Goal: Task Accomplishment & Management: Complete application form

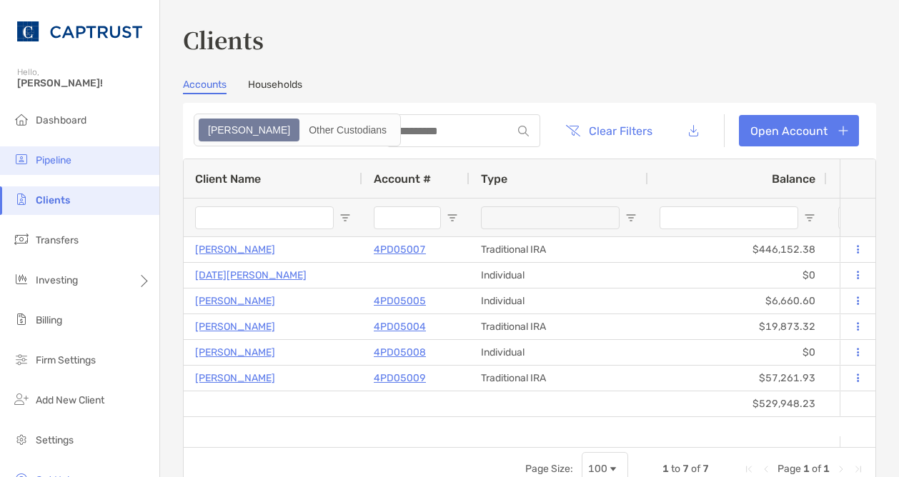
click at [66, 155] on span "Pipeline" at bounding box center [54, 160] width 36 height 12
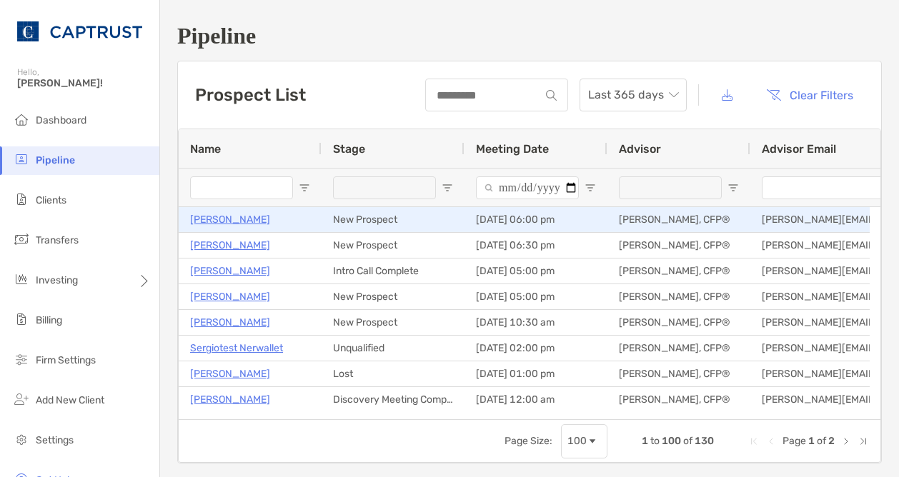
click at [217, 218] on p "[PERSON_NAME]" at bounding box center [230, 220] width 80 height 18
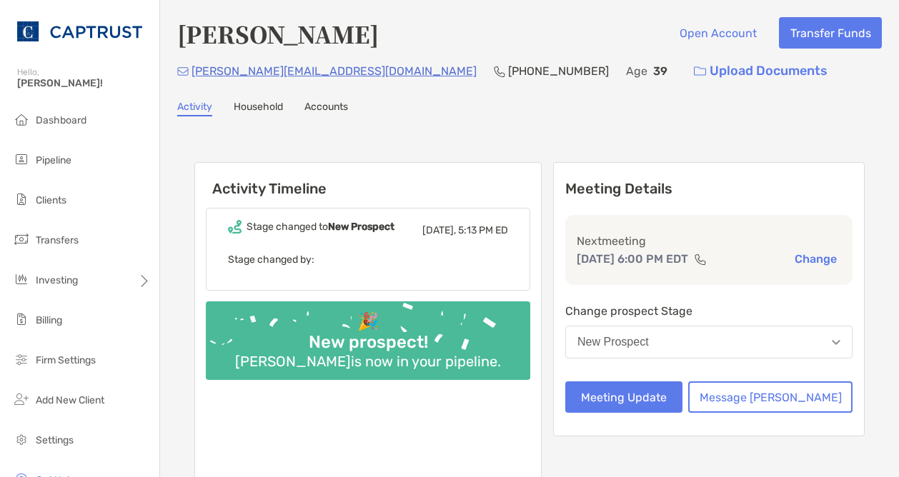
click at [508, 76] on p "[PHONE_NUMBER]" at bounding box center [558, 71] width 101 height 18
drag, startPoint x: 447, startPoint y: 73, endPoint x: 366, endPoint y: 73, distance: 80.8
click at [508, 73] on p "[PHONE_NUMBER]" at bounding box center [558, 71] width 101 height 18
copy p "[PHONE_NUMBER]"
click at [498, 16] on div "Bhavik Patel Open Account Transfer Funds bhavik.patel04@gmail.com (914) 473-037…" at bounding box center [529, 279] width 739 height 558
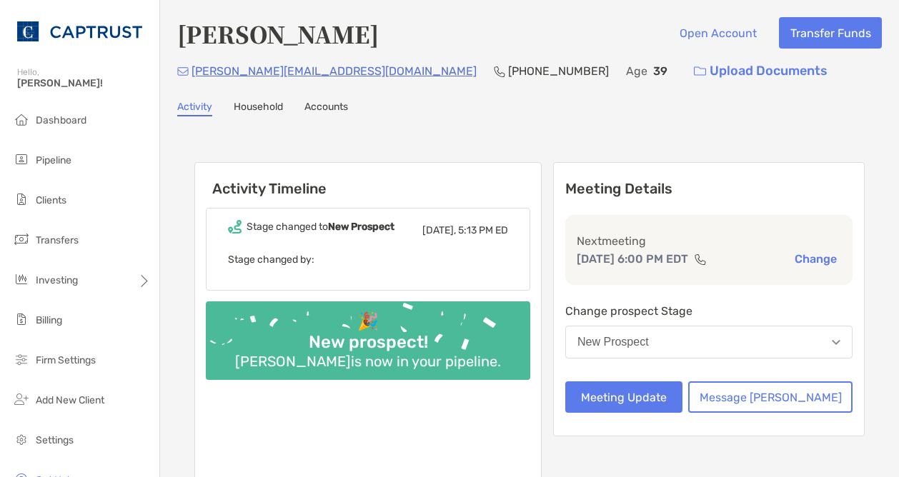
click at [462, 168] on h6 "Activity Timeline" at bounding box center [368, 180] width 346 height 34
click at [668, 385] on button "Meeting Update" at bounding box center [623, 397] width 117 height 31
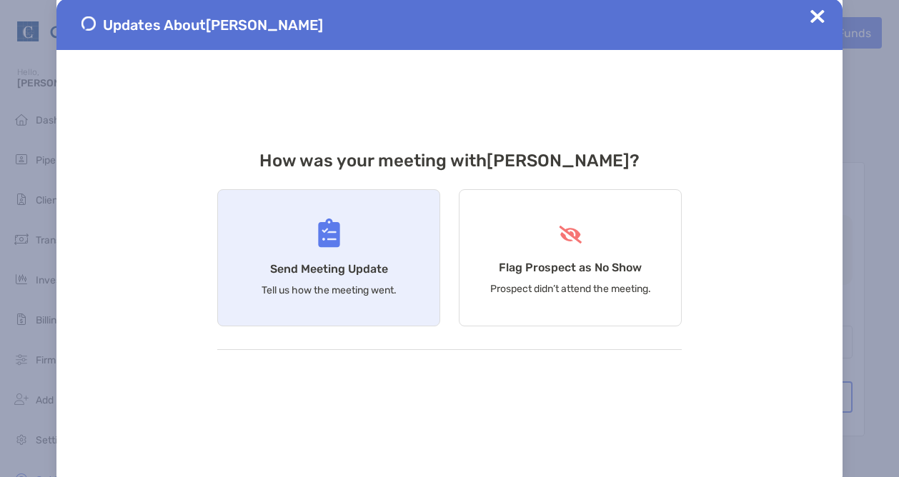
click at [344, 242] on div "Send Meeting Update Tell us how the meeting went." at bounding box center [328, 257] width 223 height 137
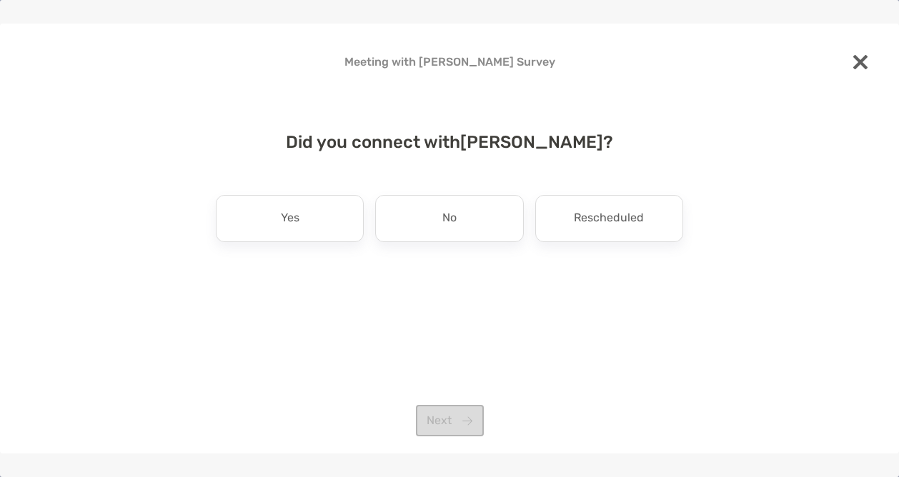
click at [858, 66] on img at bounding box center [860, 62] width 14 height 14
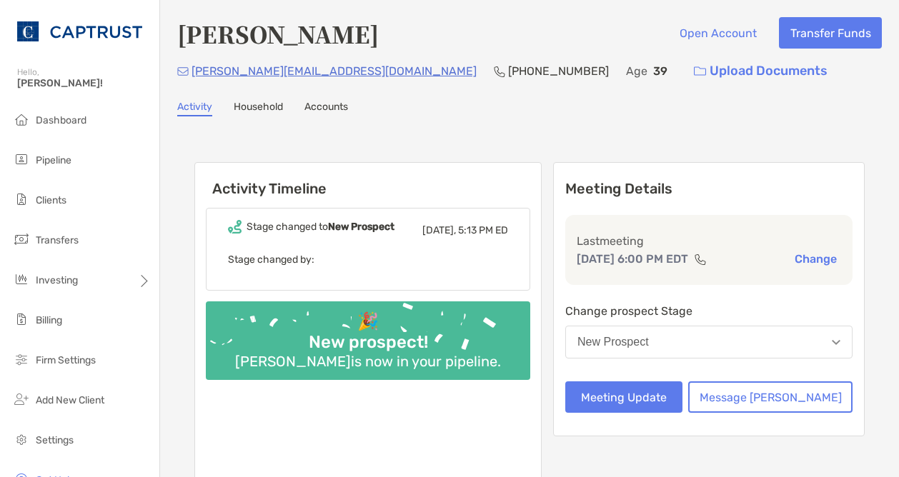
click at [729, 348] on button "New Prospect" at bounding box center [708, 342] width 287 height 33
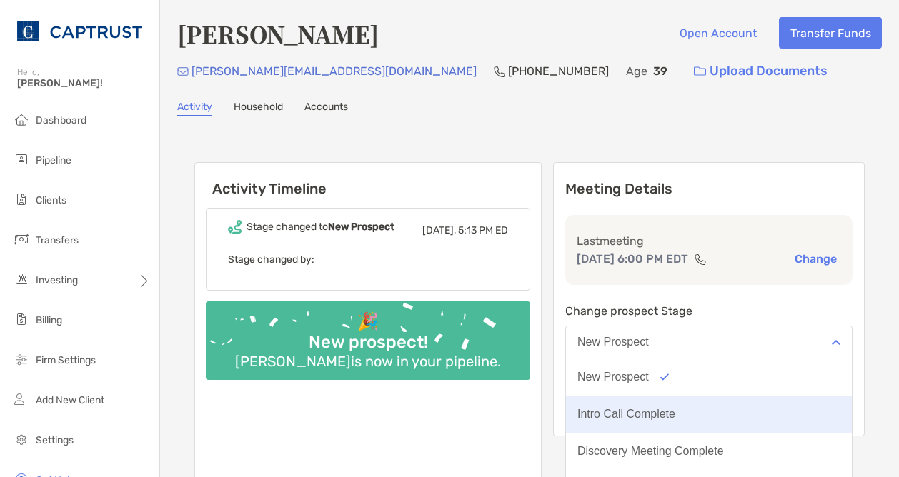
click at [682, 406] on button "Intro Call Complete" at bounding box center [709, 414] width 286 height 37
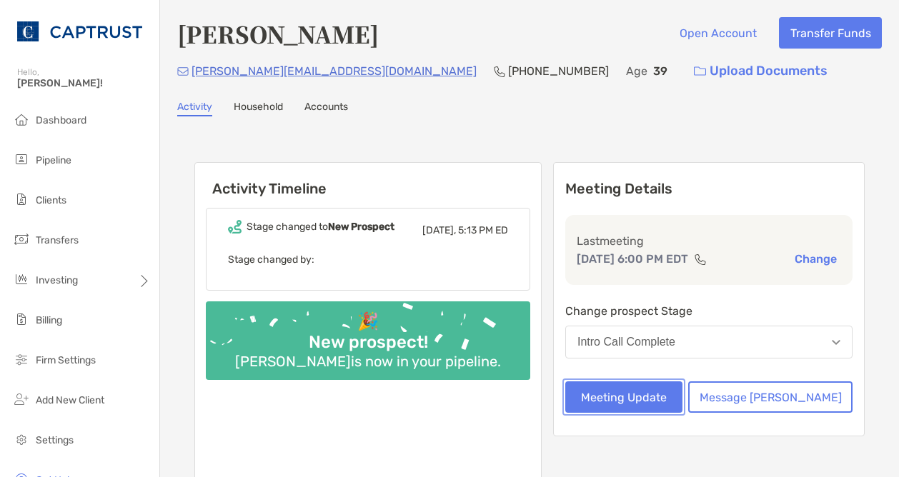
click at [682, 406] on button "Meeting Update" at bounding box center [623, 397] width 117 height 31
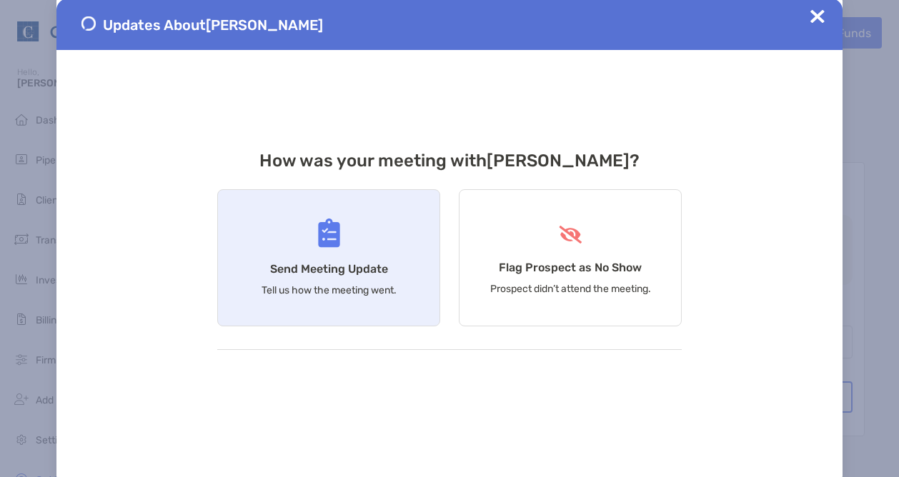
click at [369, 271] on h4 "Send Meeting Update" at bounding box center [329, 269] width 118 height 14
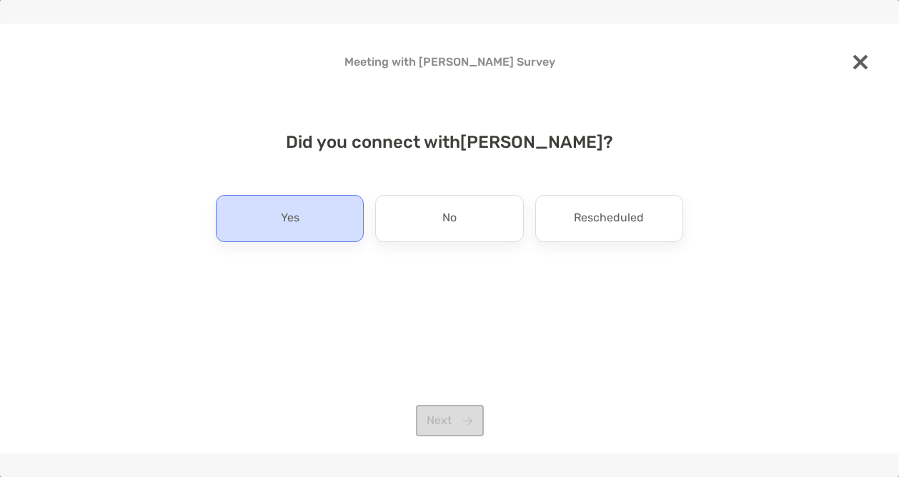
click at [295, 214] on p "Yes" at bounding box center [290, 218] width 19 height 23
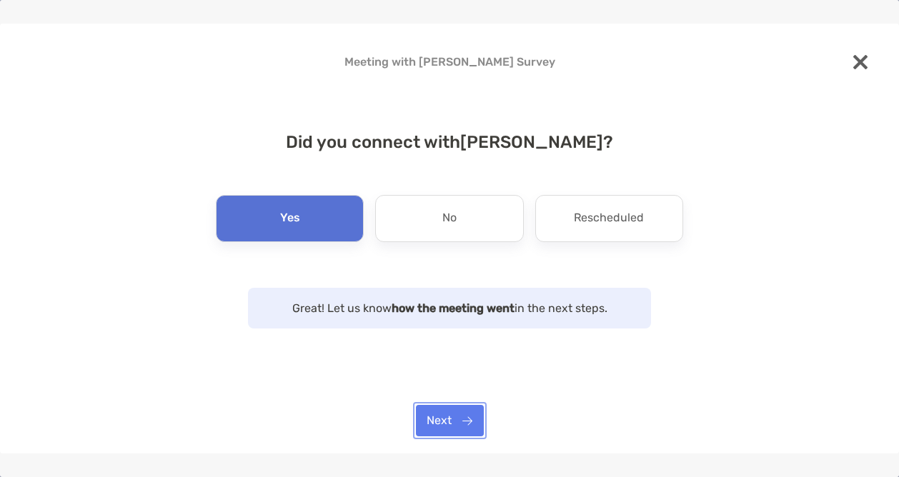
click at [441, 425] on button "Next" at bounding box center [450, 420] width 68 height 31
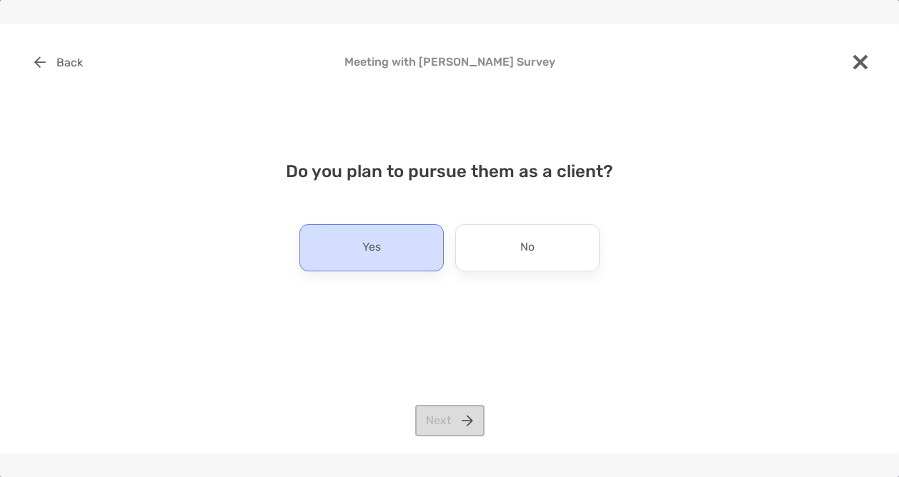
click at [392, 254] on div "Yes" at bounding box center [372, 247] width 144 height 47
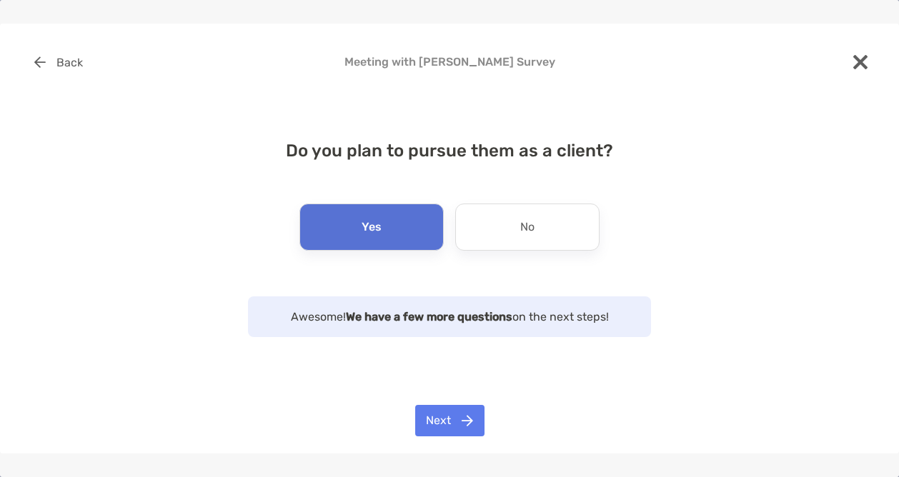
click at [447, 396] on div "Back Meeting with Bhavik Patel Survey Do you plan to pursue them as a client? Y…" at bounding box center [449, 239] width 899 height 430
drag, startPoint x: 443, startPoint y: 413, endPoint x: 447, endPoint y: 396, distance: 17.5
click at [447, 396] on div "Back Meeting with Bhavik Patel Survey Do you plan to pursue them as a client? Y…" at bounding box center [449, 239] width 899 height 430
click at [434, 415] on button "Next" at bounding box center [449, 420] width 69 height 31
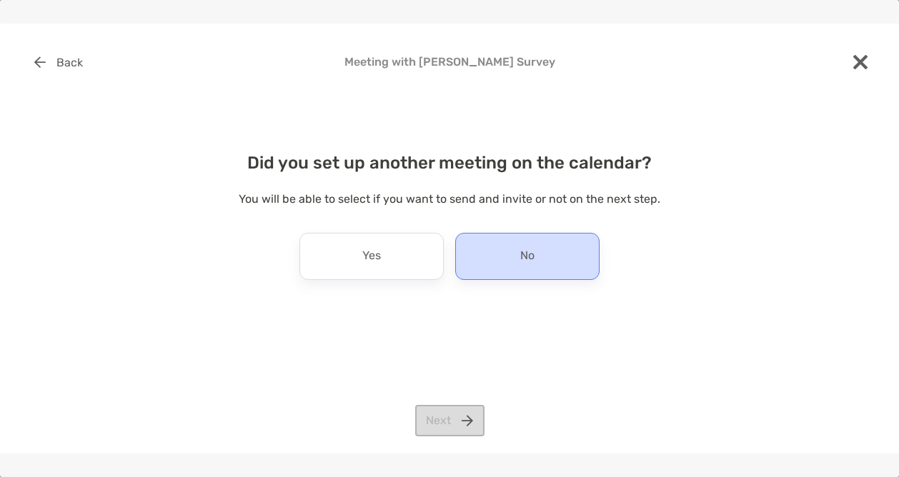
click at [513, 272] on div "No" at bounding box center [527, 256] width 144 height 47
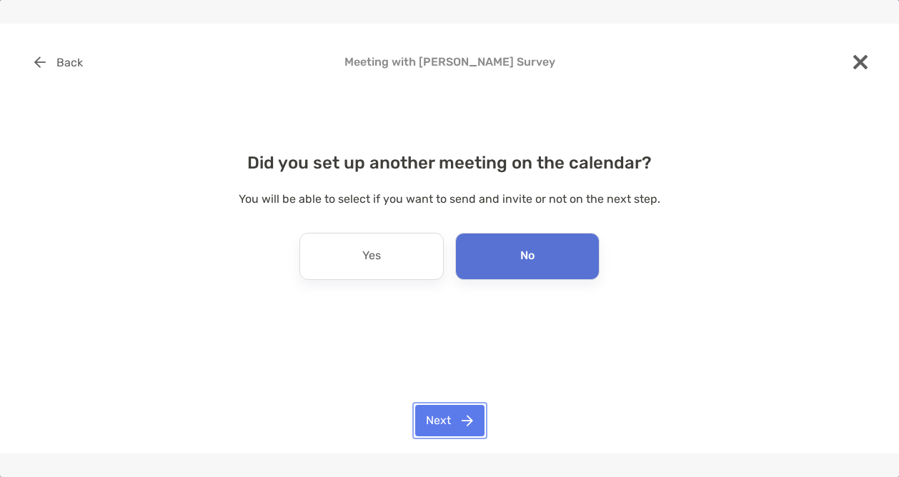
click at [460, 412] on button "Next" at bounding box center [449, 420] width 69 height 31
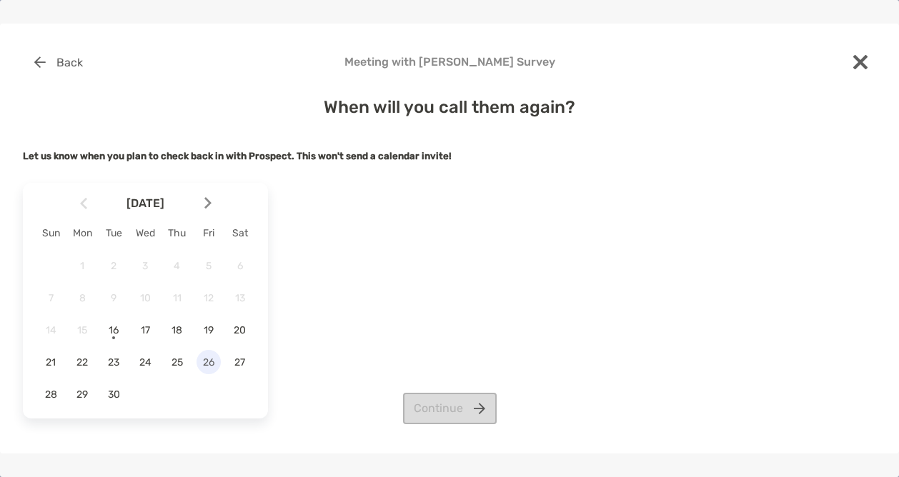
click at [209, 362] on span "26" at bounding box center [209, 363] width 24 height 12
click at [435, 407] on button "Continue" at bounding box center [450, 408] width 94 height 31
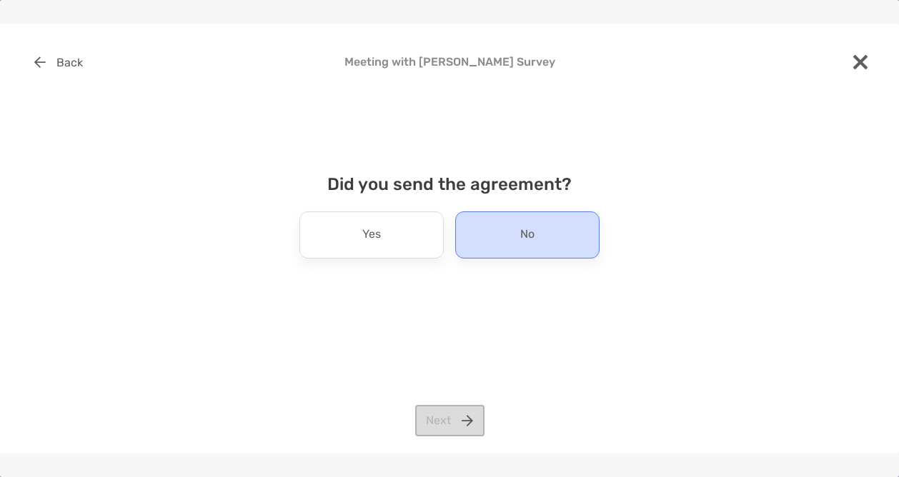
click at [533, 239] on p "No" at bounding box center [527, 235] width 14 height 23
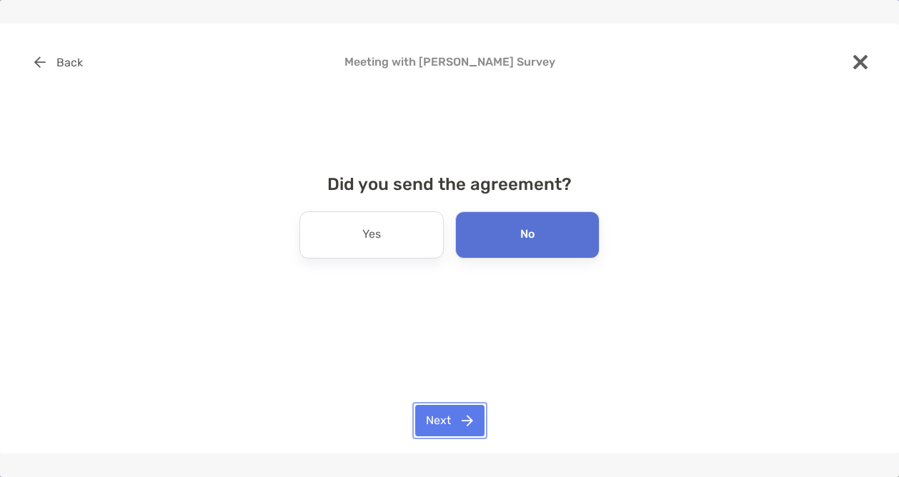
click at [467, 415] on button "Next" at bounding box center [449, 420] width 69 height 31
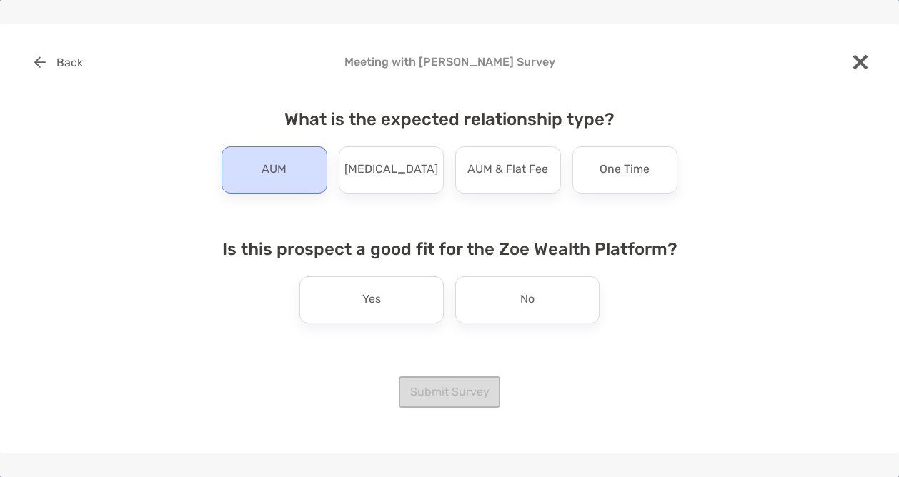
click at [267, 177] on p "AUM" at bounding box center [274, 170] width 25 height 23
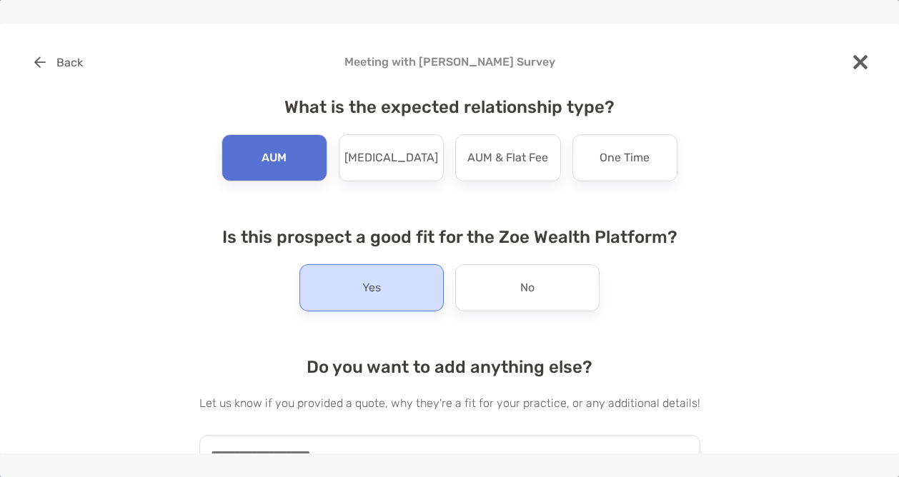
click at [379, 290] on div "Yes" at bounding box center [372, 287] width 144 height 47
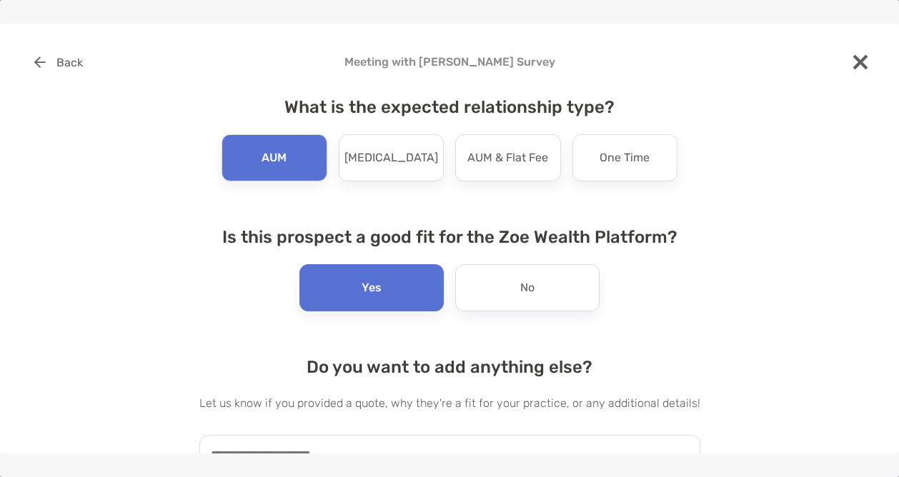
scroll to position [93, 0]
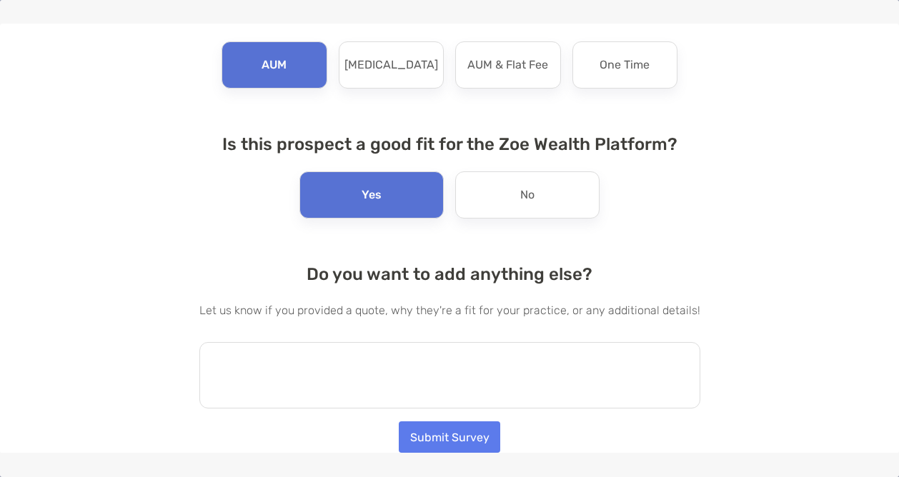
click at [332, 375] on textarea at bounding box center [449, 375] width 501 height 66
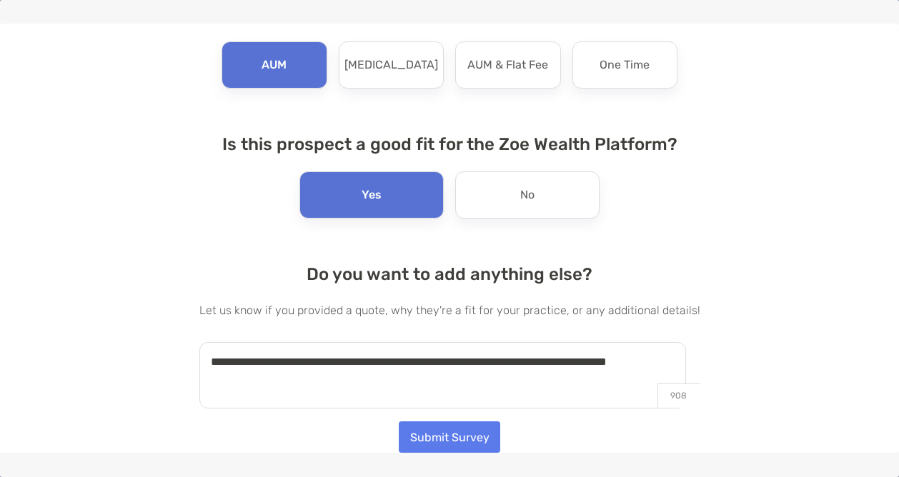
click at [300, 362] on textarea "**********" at bounding box center [442, 375] width 487 height 66
click at [278, 380] on textarea "**********" at bounding box center [442, 375] width 487 height 66
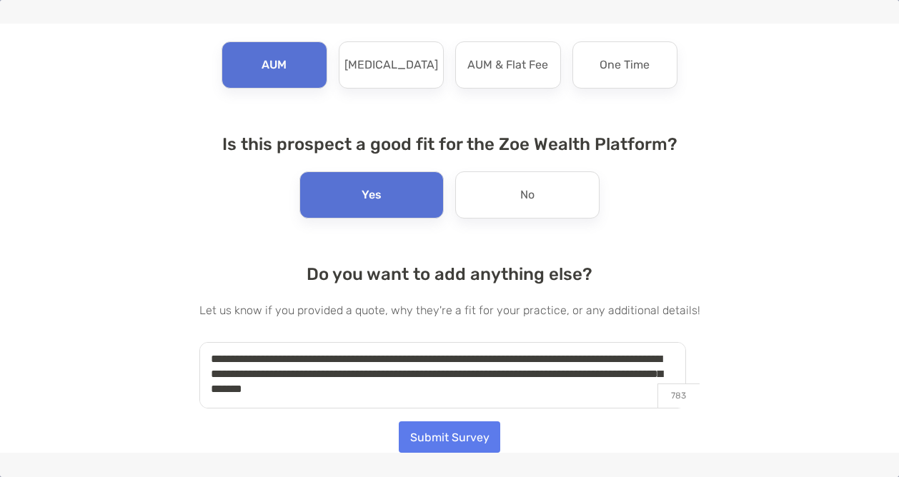
scroll to position [8, 0]
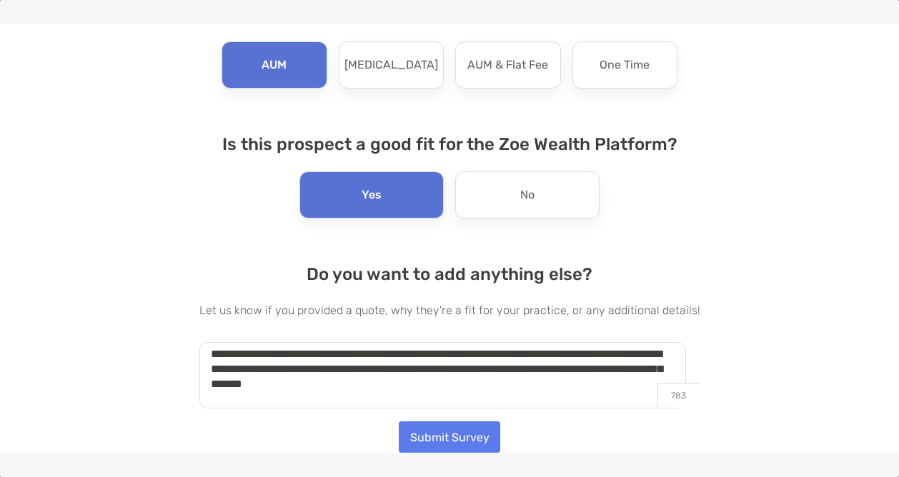
click at [498, 382] on textarea "**********" at bounding box center [442, 375] width 487 height 66
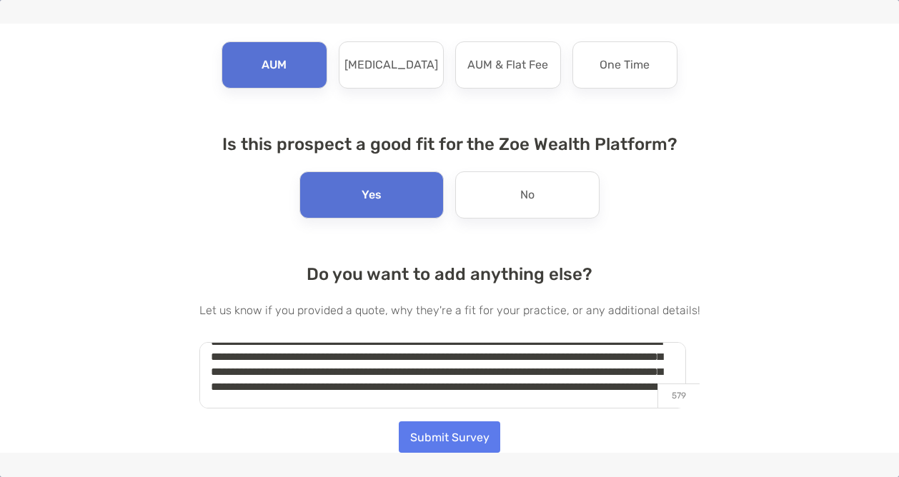
scroll to position [35, 0]
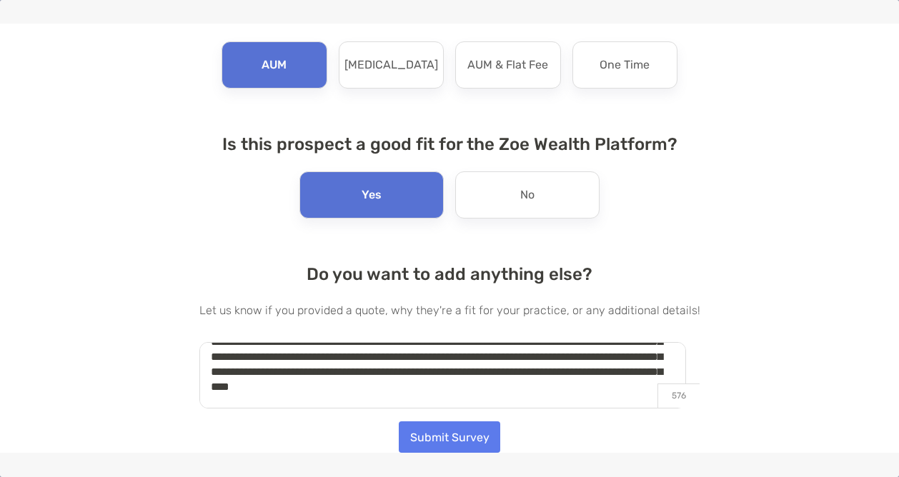
type textarea "**********"
click at [457, 435] on button "Submit Survey" at bounding box center [450, 437] width 102 height 31
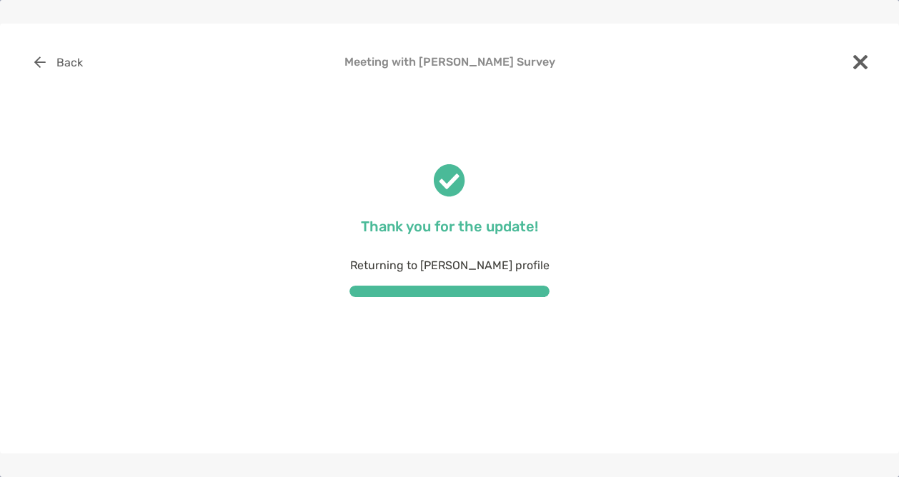
scroll to position [0, 0]
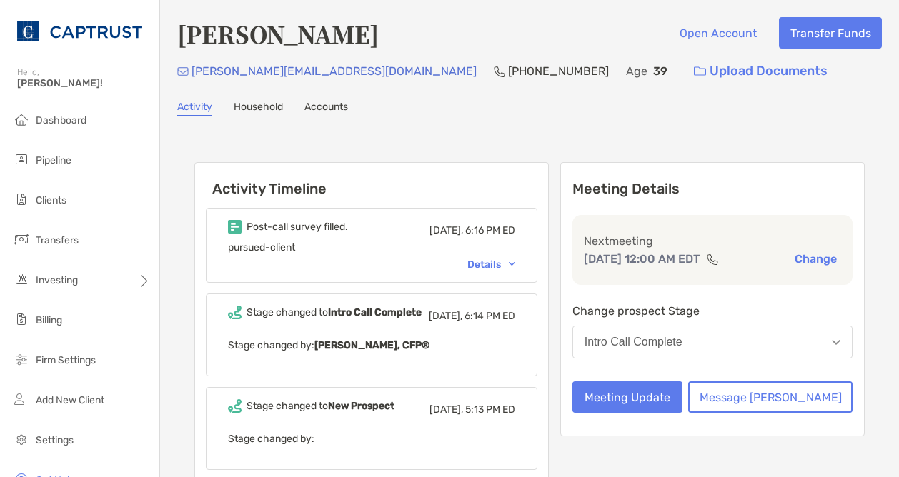
click at [515, 265] on div "Details" at bounding box center [491, 265] width 48 height 12
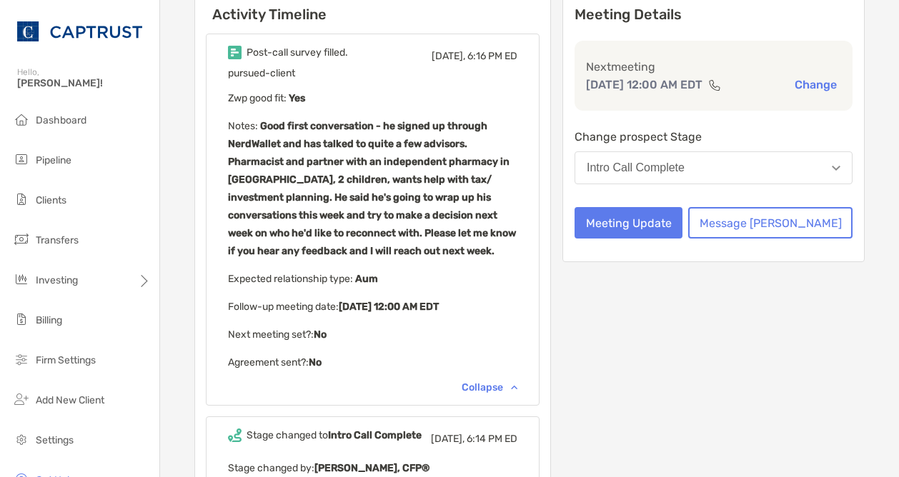
scroll to position [170, 0]
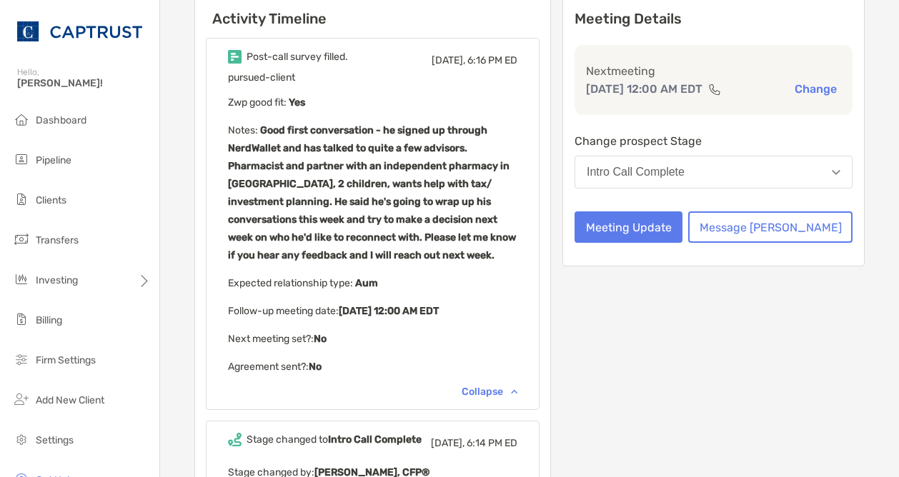
click at [518, 386] on div "Collapse" at bounding box center [490, 392] width 56 height 12
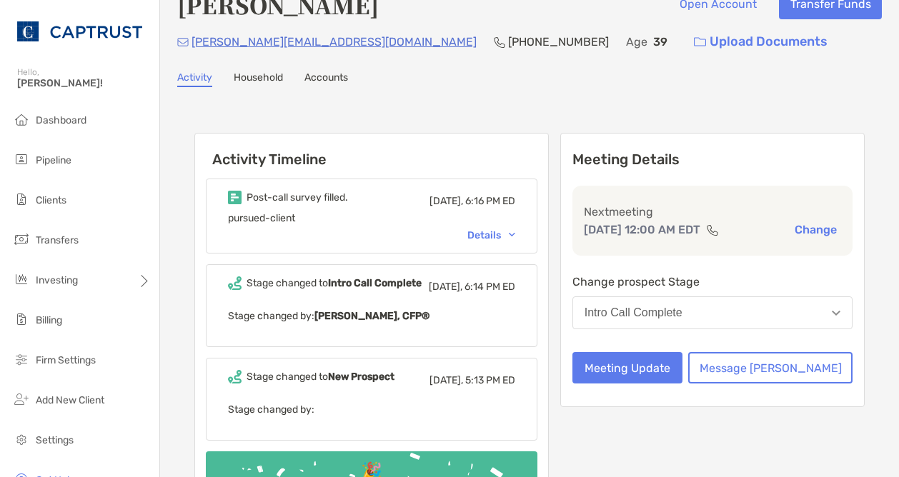
scroll to position [29, 0]
click at [515, 238] on div "Details" at bounding box center [491, 236] width 48 height 12
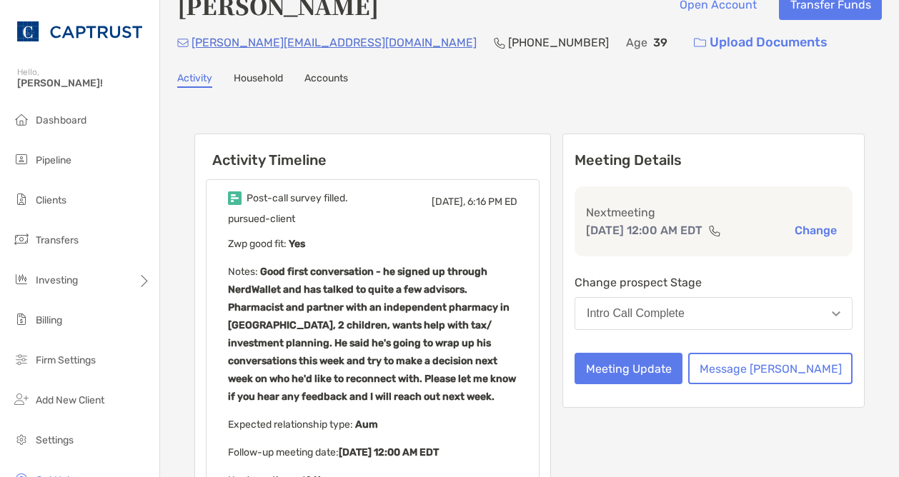
drag, startPoint x: 690, startPoint y: 401, endPoint x: 607, endPoint y: 302, distance: 128.9
click at [683, 385] on button "Meeting Update" at bounding box center [629, 368] width 108 height 31
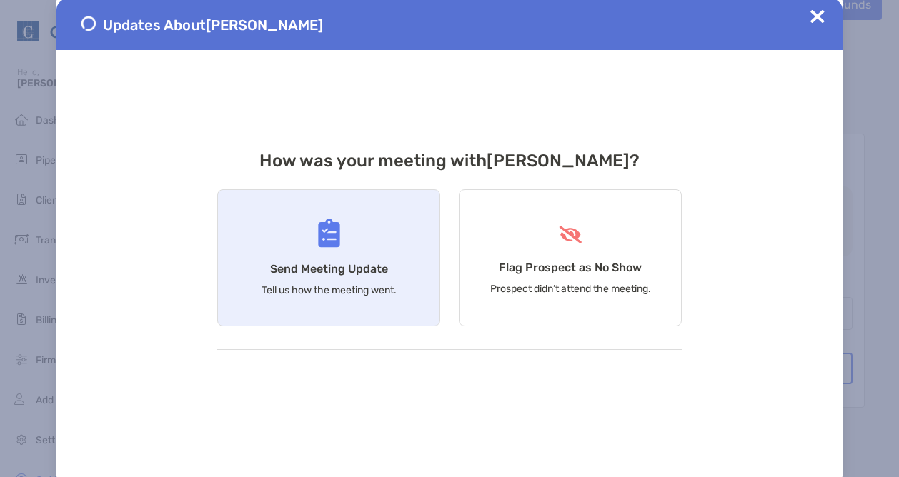
click at [325, 239] on img at bounding box center [329, 233] width 22 height 29
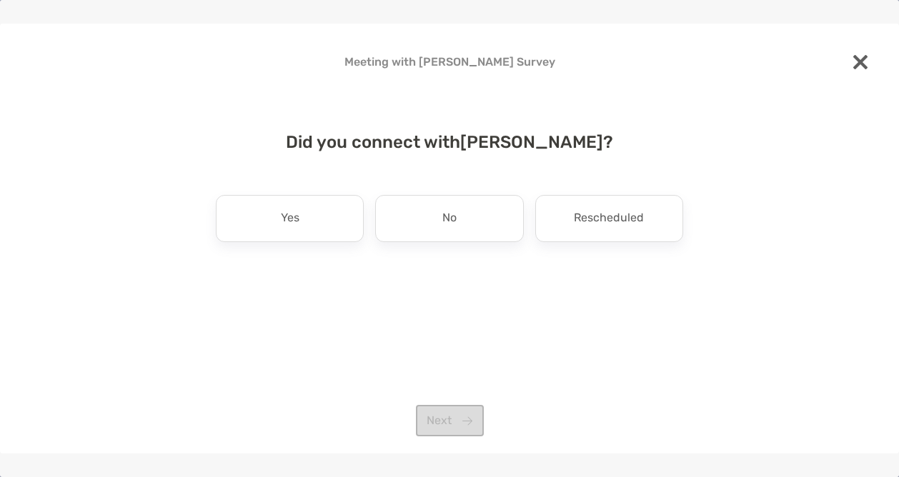
click at [865, 64] on img at bounding box center [860, 62] width 14 height 14
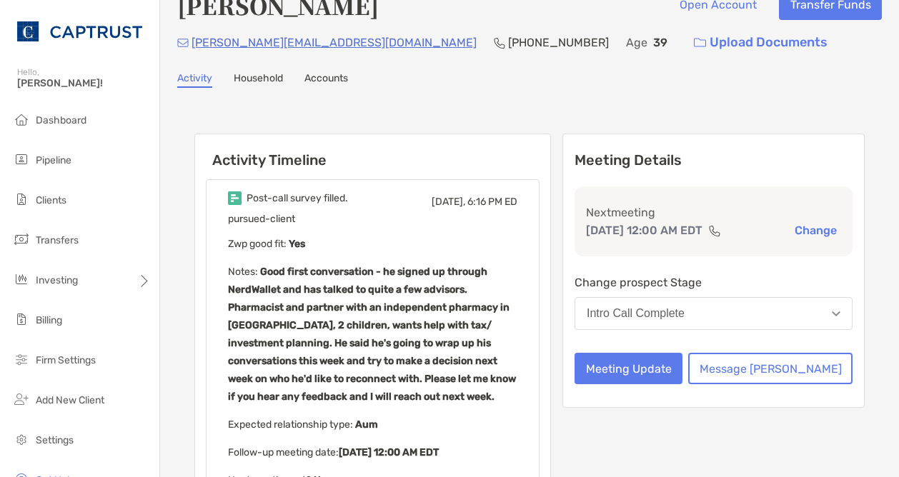
click at [398, 324] on b "Good first conversation - he signed up through NerdWallet and has talked to qui…" at bounding box center [372, 334] width 288 height 137
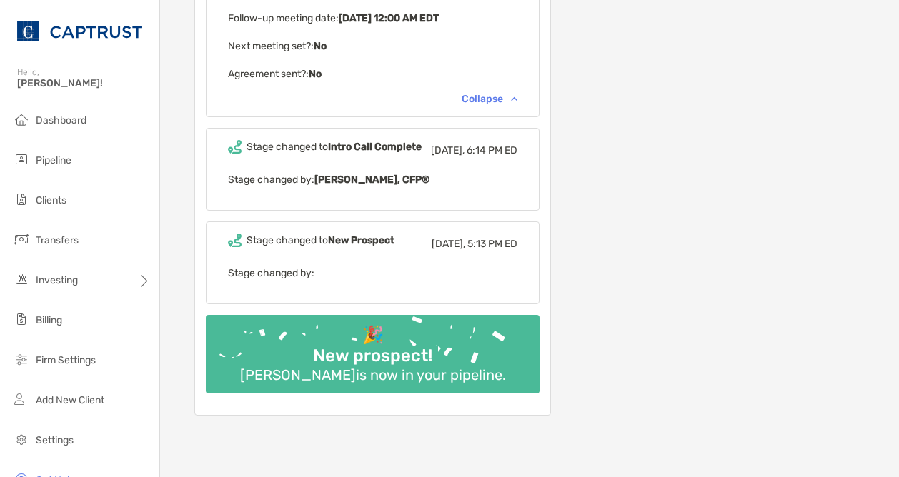
scroll to position [0, 0]
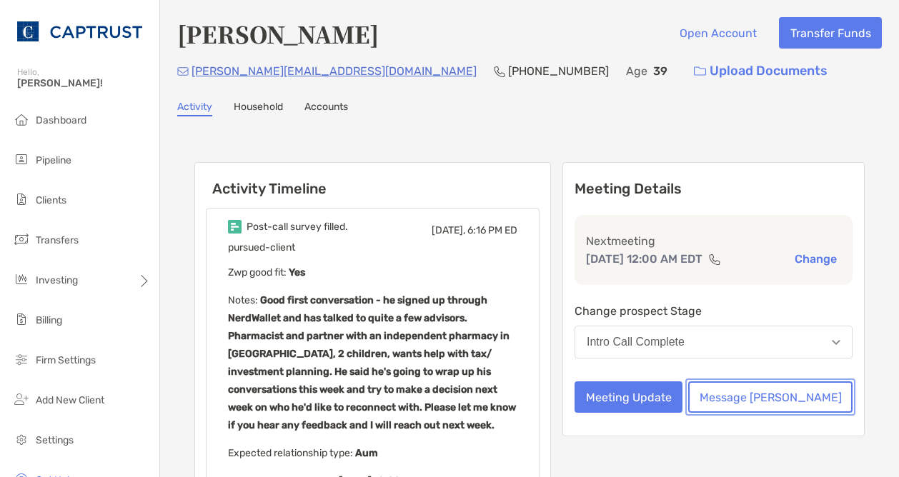
click at [804, 413] on button "Message Zoe" at bounding box center [770, 397] width 164 height 31
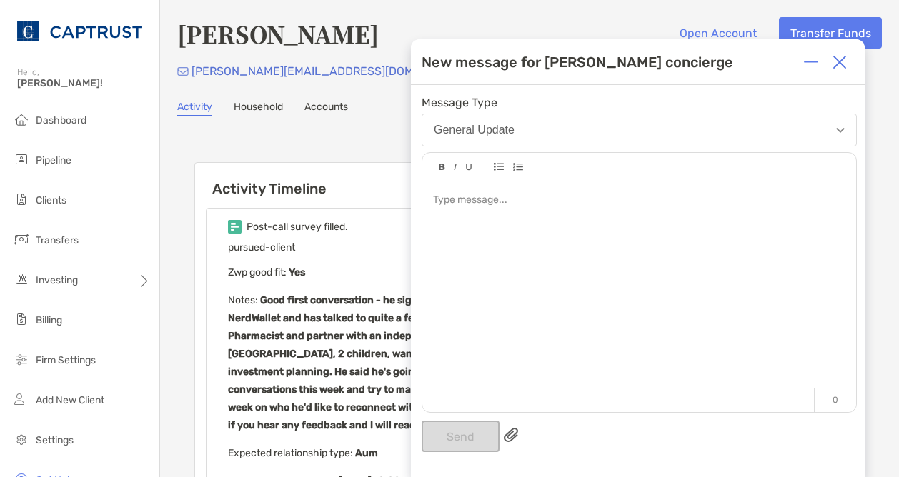
click at [590, 302] on div at bounding box center [639, 290] width 434 height 217
click at [450, 432] on button "Send" at bounding box center [461, 436] width 78 height 31
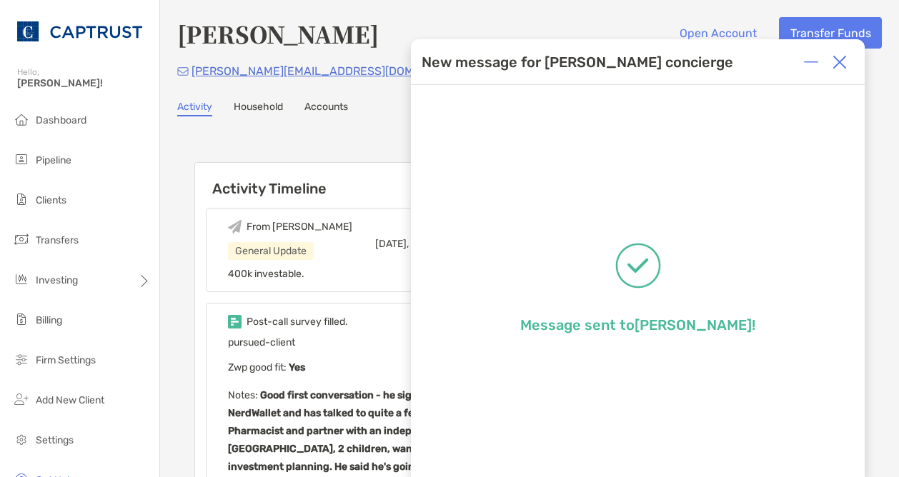
click at [833, 66] on img at bounding box center [840, 62] width 14 height 14
